Goal: Book appointment/travel/reservation

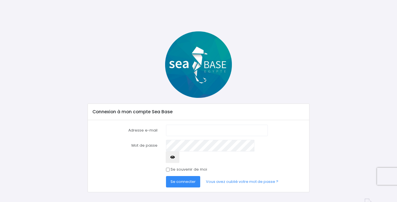
click at [185, 130] on input "Adresse e-mail" at bounding box center [217, 129] width 102 height 11
type input "[EMAIL_ADDRESS][DOMAIN_NAME]"
click at [168, 168] on input "Se souvenir de moi" at bounding box center [168, 170] width 4 height 4
checkbox input "true"
click at [180, 179] on span "Se connecter" at bounding box center [182, 181] width 25 height 5
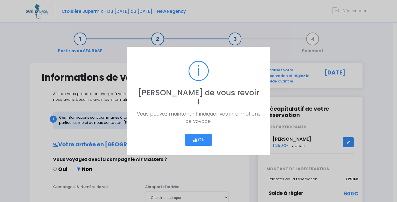
click at [207, 136] on button "Ok" at bounding box center [198, 140] width 27 height 12
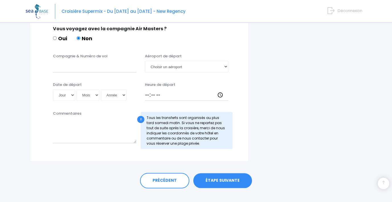
scroll to position [298, 0]
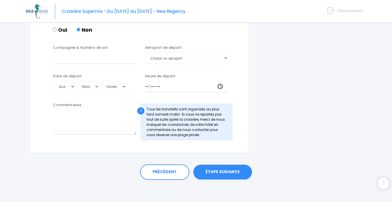
click at [224, 171] on link "ÉTAPE SUIVANTE" at bounding box center [222, 171] width 59 height 15
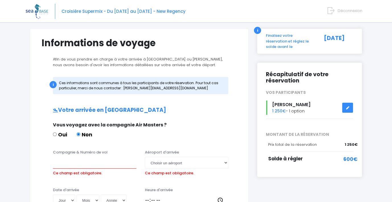
scroll to position [0, 0]
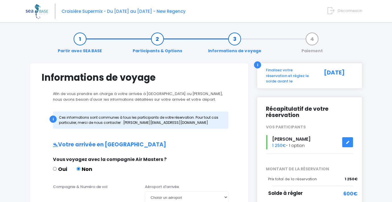
click at [160, 40] on link "Participants & Options" at bounding box center [157, 45] width 55 height 18
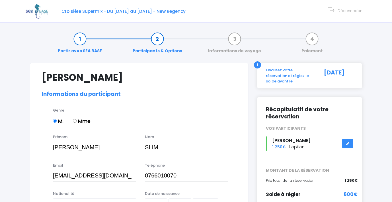
select select "MF2"
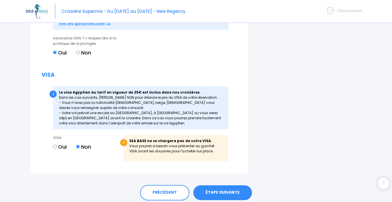
scroll to position [624, 0]
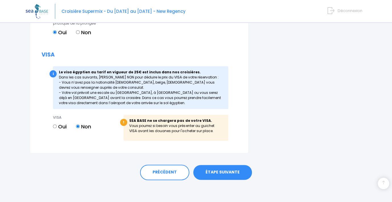
click at [223, 170] on link "ÉTAPE SUIVANTE" at bounding box center [222, 172] width 59 height 15
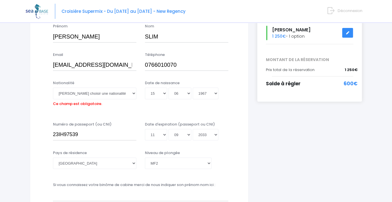
scroll to position [114, 0]
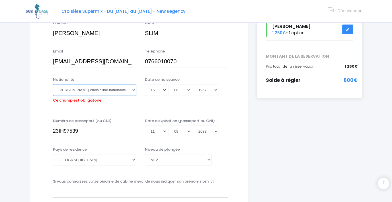
click at [133, 90] on select "Veuillez choisir une nationalité Afghane Albanaise Algerienne Allemande America…" at bounding box center [94, 89] width 83 height 11
select select "Française"
click at [53, 84] on select "Veuillez choisir une nationalité Afghane Albanaise Algerienne Allemande America…" at bounding box center [94, 89] width 83 height 11
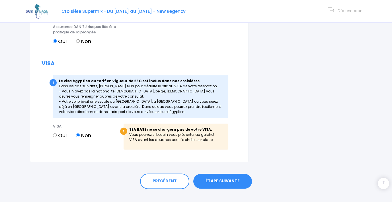
scroll to position [624, 0]
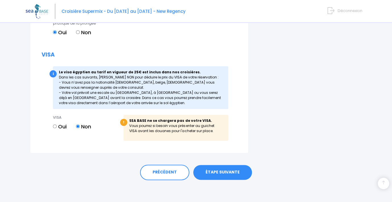
click at [235, 173] on link "ÉTAPE SUIVANTE" at bounding box center [222, 172] width 59 height 15
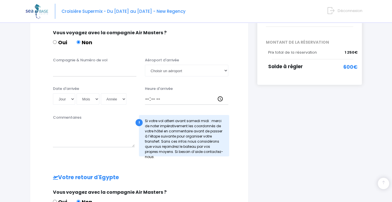
scroll to position [114, 0]
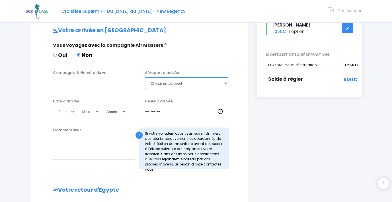
click at [226, 83] on select "Choisir un aéroport Hurghada Marsa Alam" at bounding box center [186, 82] width 83 height 11
click at [312, 159] on div "i Finalisez votre réservation et réglez le solde avant le 15/09/2025 Récapitula…" at bounding box center [310, 143] width 114 height 388
click at [98, 72] on label "Compagnie & Numéro de vol" at bounding box center [80, 73] width 55 height 6
click at [98, 77] on input "Compagnie & Numéro de vol" at bounding box center [94, 82] width 83 height 11
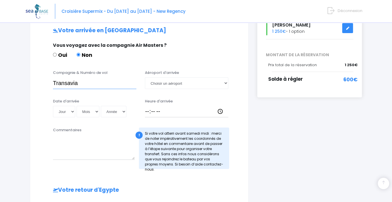
paste input "TO8066"
type input "Transavia TO8066"
click at [72, 113] on select "Jour 01 02 03 04 05 06 07 08 09 10 11 12 13 14 15 16 17 18 19 20 21 22 23 24 25…" at bounding box center [64, 111] width 22 height 11
select select "15"
click at [53, 106] on select "Jour 01 02 03 04 05 06 07 08 09 10 11 12 13 14 15 16 17 18 19 20 21 22 23 24 25…" at bounding box center [64, 111] width 22 height 11
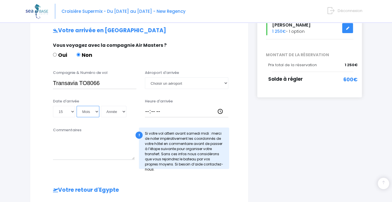
click at [91, 113] on select "Mois 01 02 03 04 05 06 07 08 09 10 11 12" at bounding box center [88, 111] width 23 height 11
select select "11"
click at [77, 106] on select "Mois 01 02 03 04 05 06 07 08 09 10 11 12" at bounding box center [88, 111] width 23 height 11
click at [112, 111] on select "Année 2045 2044 2043 2042 2041 2040 2039 2038 2037 2036 2035 2034 2033 2032 203…" at bounding box center [114, 111] width 26 height 11
select select "2025"
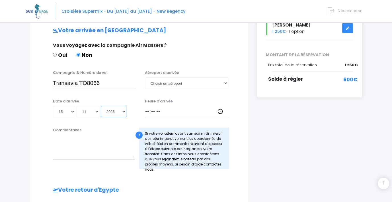
click at [101, 106] on select "Année 2045 2044 2043 2042 2041 2040 2039 2038 2037 2036 2035 2034 2033 2032 203…" at bounding box center [114, 111] width 26 height 11
type input "2025-11-15"
click at [147, 110] on input "Heure d'arrivée" at bounding box center [186, 111] width 83 height 11
type input "18:30"
click at [189, 122] on div "Votre arrivée en Egypte Vous voyagez avec la compagnie Air Masters ? Oui Non Co…" at bounding box center [139, 177] width 195 height 301
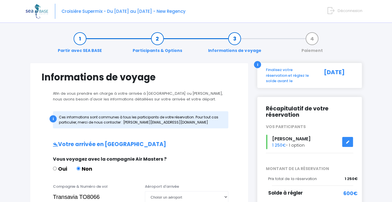
scroll to position [0, 0]
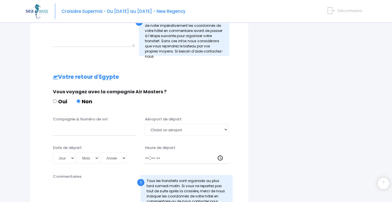
scroll to position [228, 0]
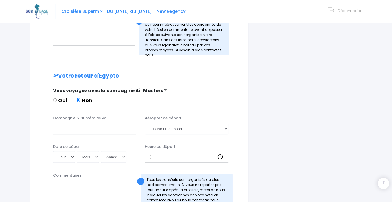
click at [95, 117] on label "Compagnie & Numéro de vol" at bounding box center [80, 118] width 55 height 6
click at [95, 122] on input "Compagnie & Numéro de vol" at bounding box center [94, 127] width 83 height 11
paste input "TO8067"
type input "Transavia TO8067"
click at [72, 157] on select "Jour 01 02 03 04 05 06 07 08 09 10 11 12 13 14 15 16 17 18 19 20 21 22 23 24 25…" at bounding box center [64, 156] width 22 height 11
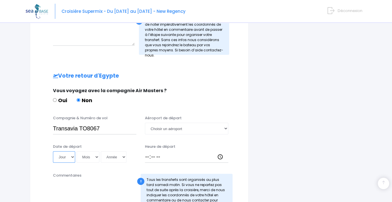
select select "22"
click at [53, 151] on select "Jour 01 02 03 04 05 06 07 08 09 10 11 12 13 14 15 16 17 18 19 20 21 22 23 24 25…" at bounding box center [64, 156] width 22 height 11
click at [94, 157] on select "Mois 01 02 03 04 05 06 07 08 09 10 11 12" at bounding box center [88, 156] width 23 height 11
select select "11"
click at [77, 151] on select "Mois 01 02 03 04 05 06 07 08 09 10 11 12" at bounding box center [88, 156] width 23 height 11
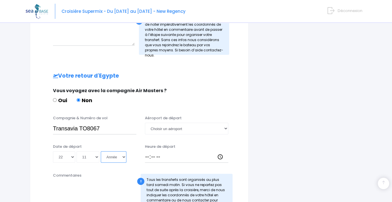
click at [118, 156] on select "Année 2045 2044 2043 2042 2041 2040 2039 2038 2037 2036 2035 2034 2033 2032 203…" at bounding box center [114, 156] width 26 height 11
select select "2025"
click at [101, 151] on select "Année 2045 2044 2043 2042 2041 2040 2039 2038 2037 2036 2035 2034 2033 2032 203…" at bounding box center [114, 156] width 26 height 11
type input "2025-11-22"
click at [147, 156] on input "Heure de départ" at bounding box center [186, 156] width 83 height 11
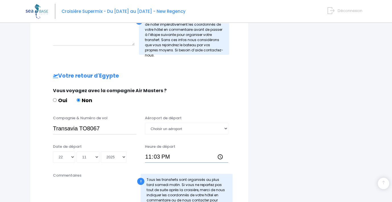
type input "23:35"
click at [266, 132] on div "i Finalisez votre réservation et réglez le solde avant le 15/09/2025 Récapitula…" at bounding box center [310, 49] width 114 height 428
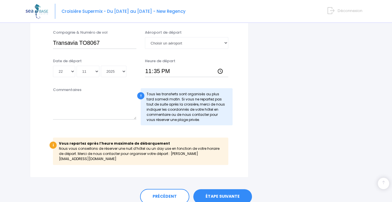
scroll to position [333, 0]
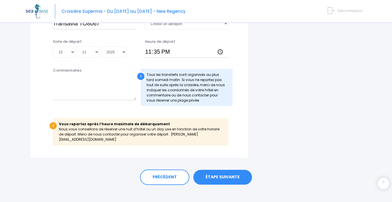
click at [220, 175] on link "ÉTAPE SUIVANTE" at bounding box center [222, 176] width 59 height 15
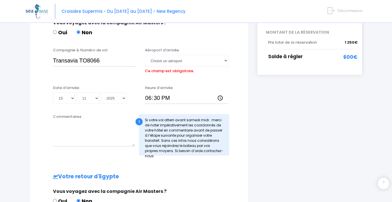
scroll to position [134, 0]
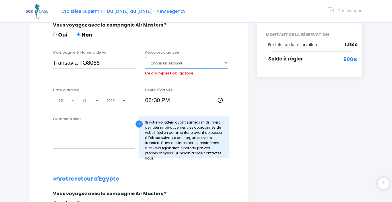
click at [189, 64] on select "Choisir un aéroport Hurghada Marsa Alam" at bounding box center [186, 62] width 83 height 11
select select "Hurghada"
click at [145, 57] on select "Choisir un aéroport Hurghada Marsa Alam" at bounding box center [186, 62] width 83 height 11
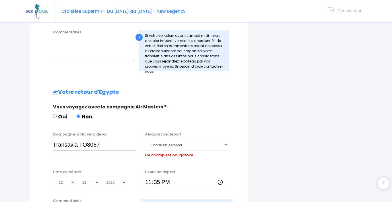
scroll to position [220, 0]
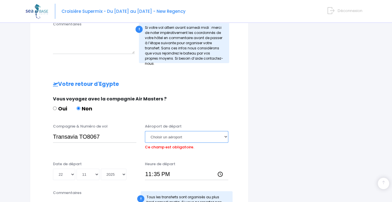
click at [188, 137] on select "Choisir un aéroport Hurghada Marsa Alam" at bounding box center [186, 136] width 83 height 11
select select "Hurghada"
click at [145, 131] on select "Choisir un aéroport Hurghada Marsa Alam" at bounding box center [186, 136] width 83 height 11
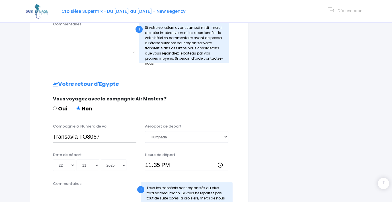
click at [285, 145] on div "i Finalisez votre réservation et réglez le solde avant le 15/09/2025 Récapitula…" at bounding box center [310, 57] width 114 height 428
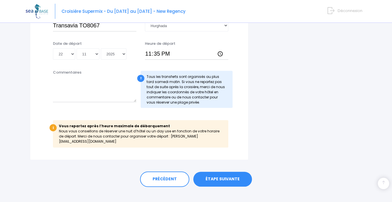
scroll to position [333, 0]
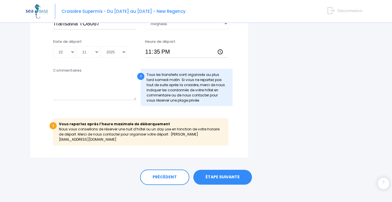
click at [226, 172] on link "ÉTAPE SUIVANTE" at bounding box center [222, 176] width 59 height 15
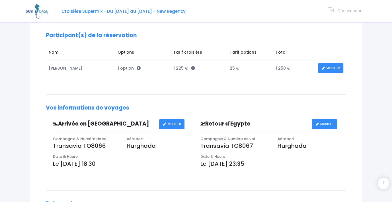
scroll to position [198, 0]
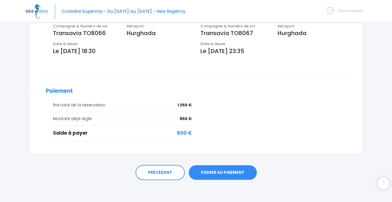
click at [224, 174] on link "PASSER AU PAIEMENT" at bounding box center [223, 172] width 68 height 15
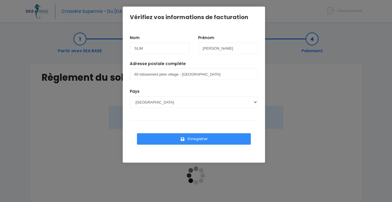
click at [195, 140] on button "Enregistrer" at bounding box center [194, 138] width 114 height 11
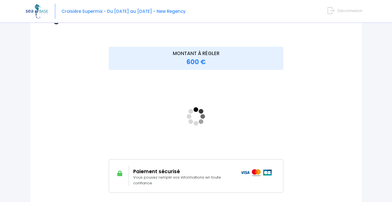
scroll to position [116, 0]
